Goal: Find specific page/section: Find specific page/section

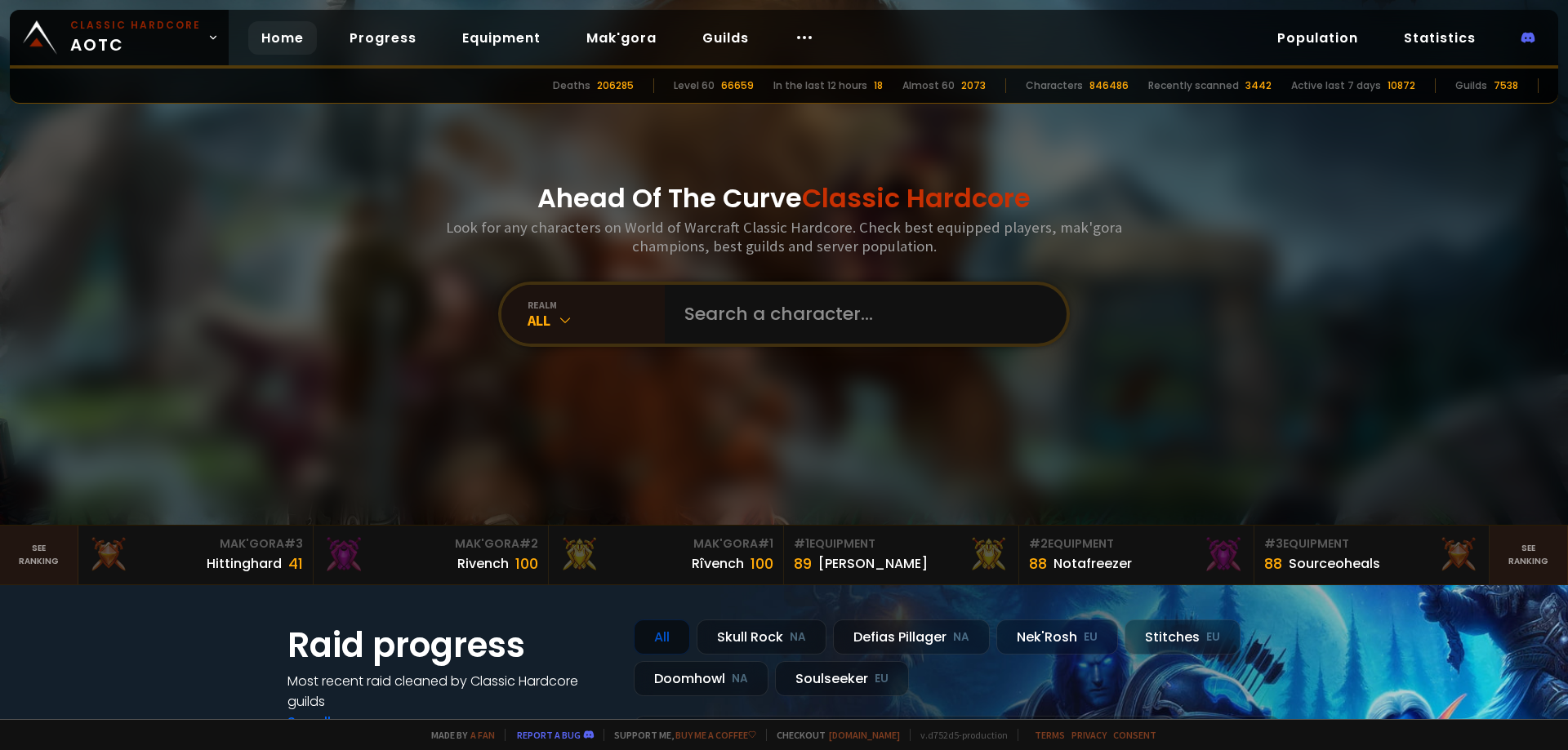
click at [729, 321] on input "text" at bounding box center [861, 314] width 373 height 59
type input "Audaacieuse"
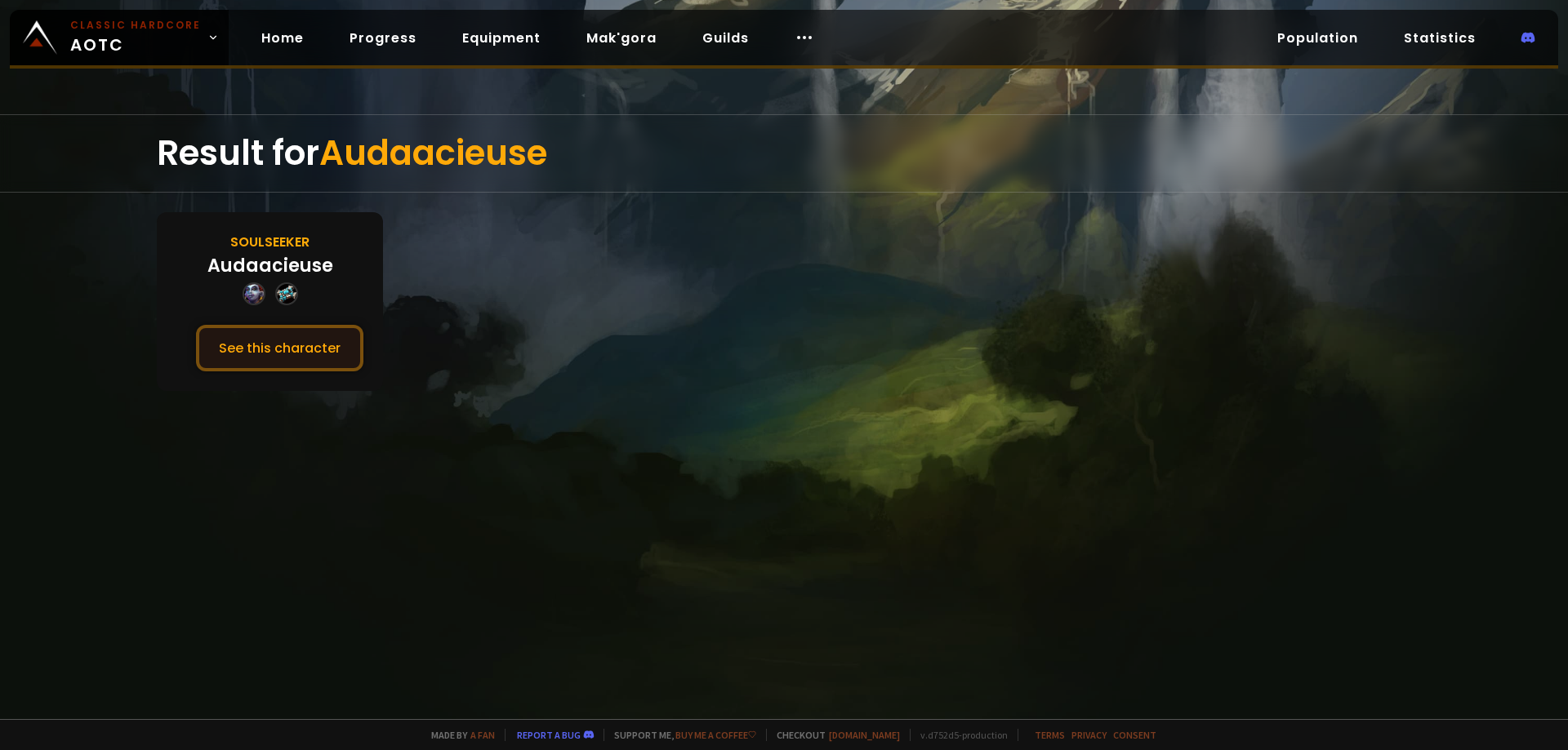
click at [298, 345] on button "See this character" at bounding box center [279, 348] width 168 height 47
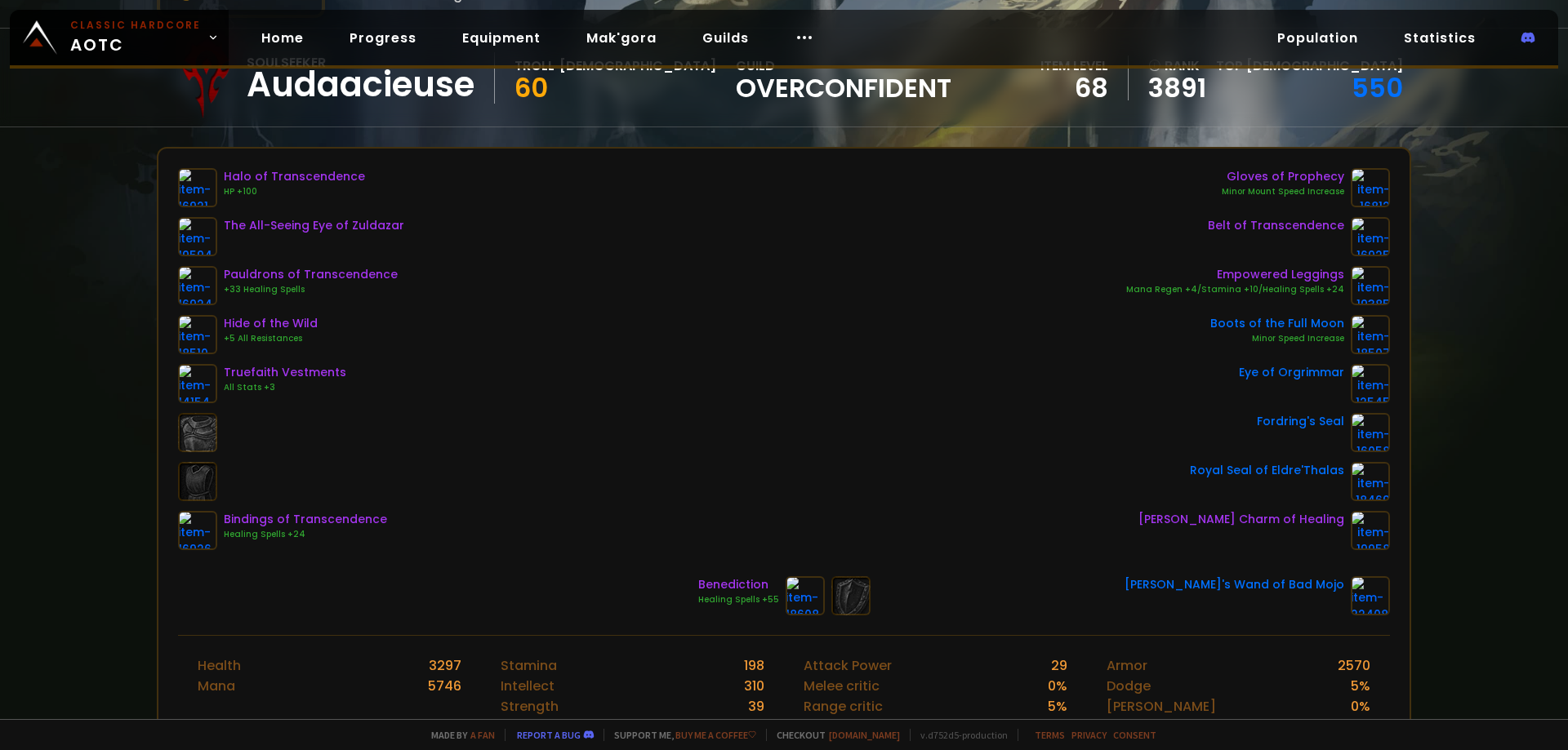
scroll to position [136, 0]
